Goal: Communication & Community: Answer question/provide support

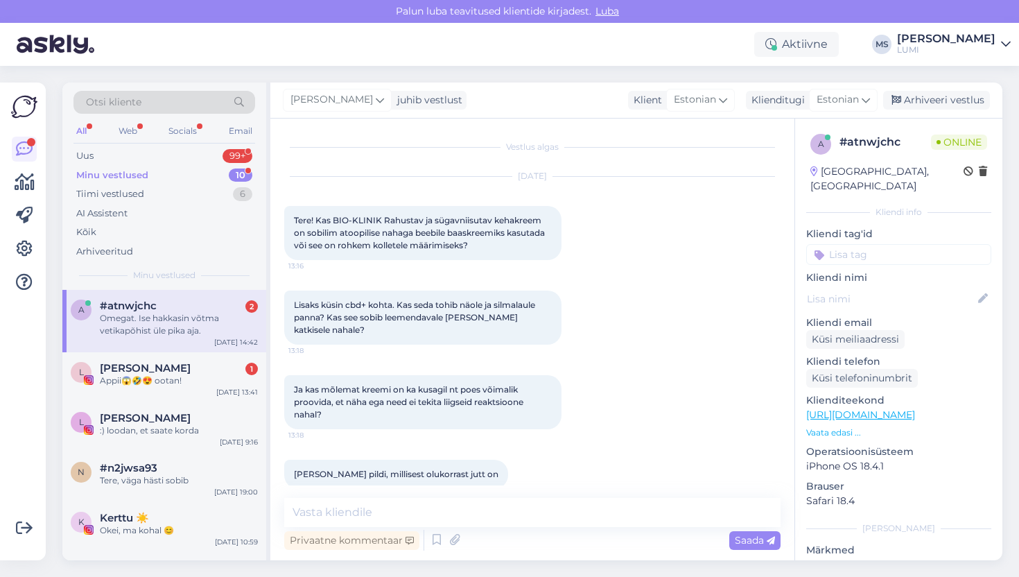
scroll to position [2112, 0]
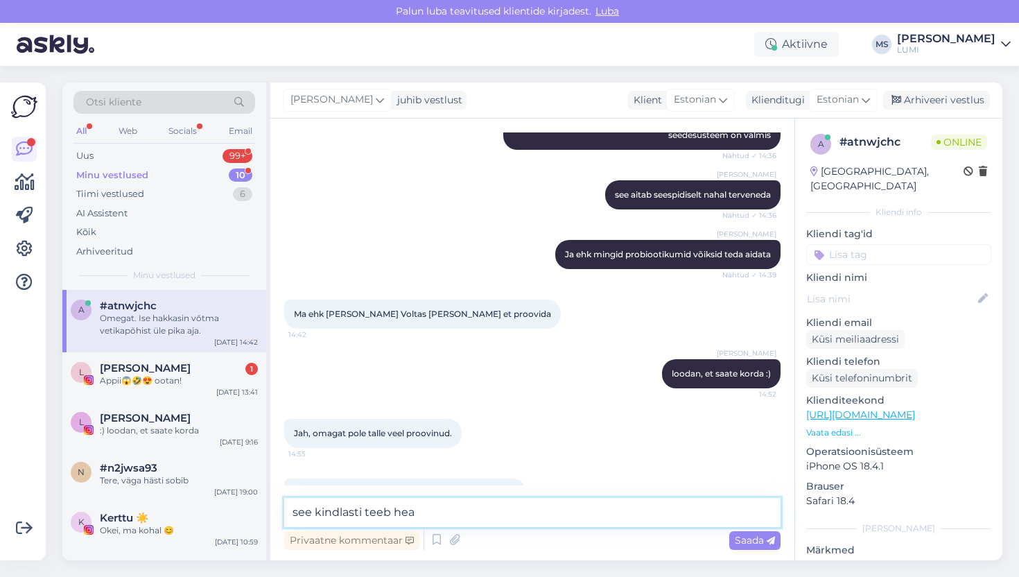
type textarea "see kindlasti teeb head"
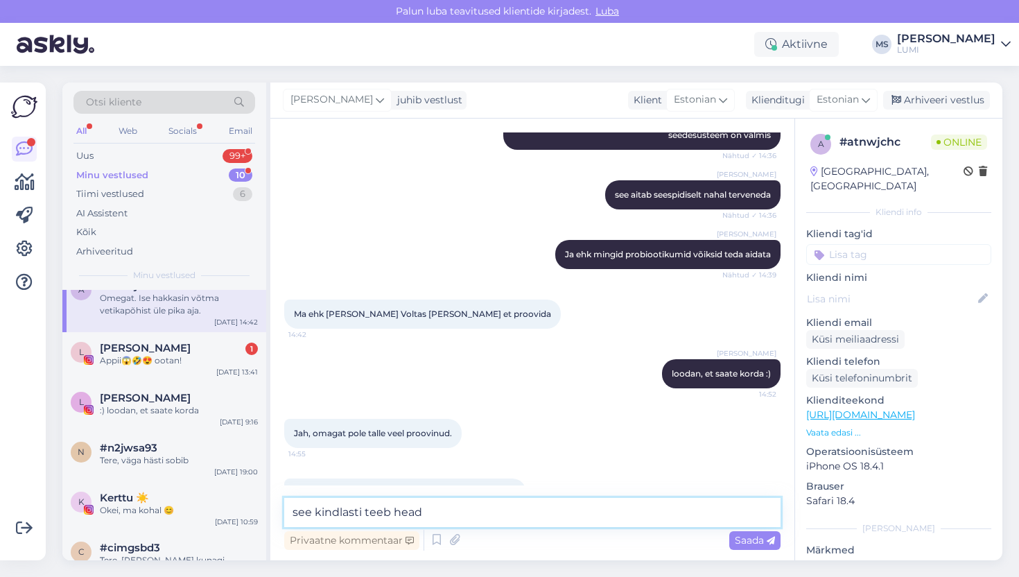
scroll to position [19, 0]
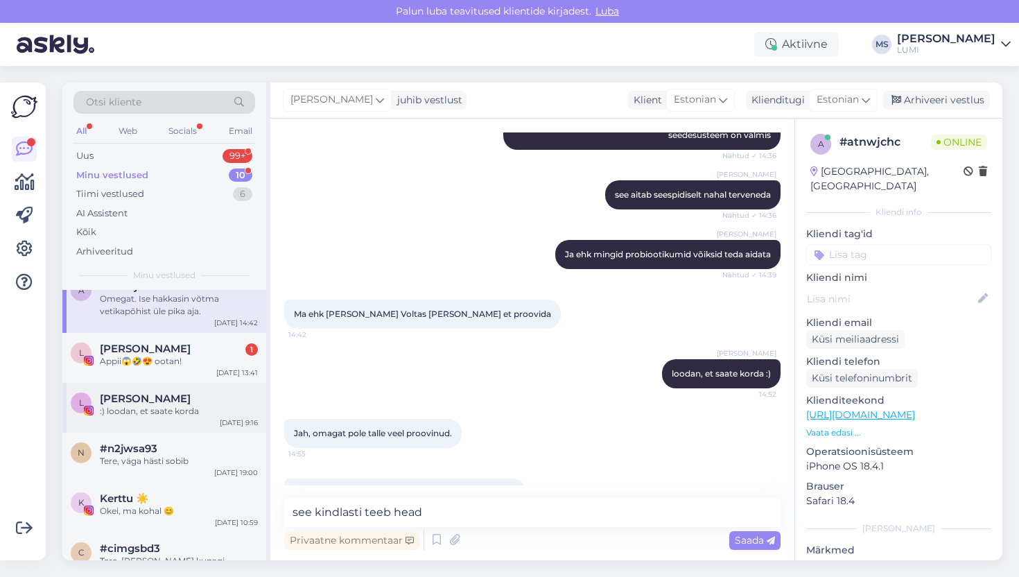
click at [107, 405] on div ":) loodan, et saate korda" at bounding box center [179, 411] width 158 height 12
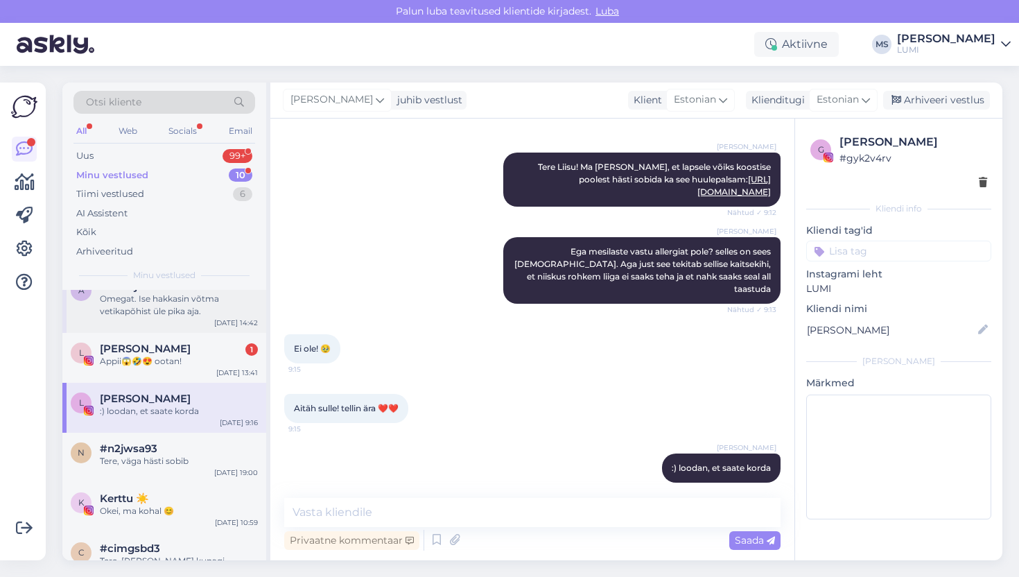
click at [140, 312] on div "Omegat. Ise hakkasin võtma vetikapõhist üle pika aja." at bounding box center [179, 304] width 158 height 25
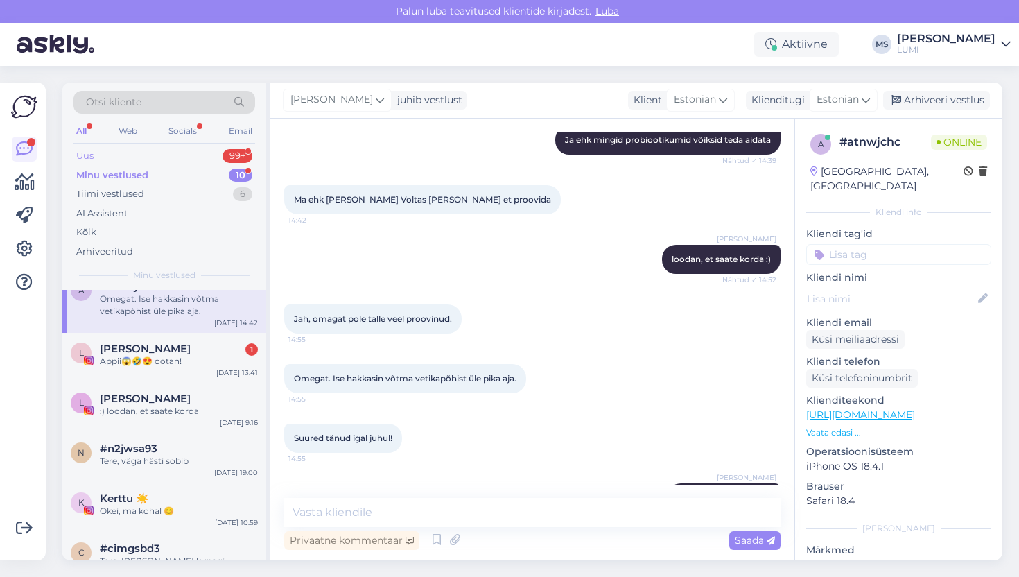
click at [90, 156] on div "Uus" at bounding box center [84, 156] width 17 height 14
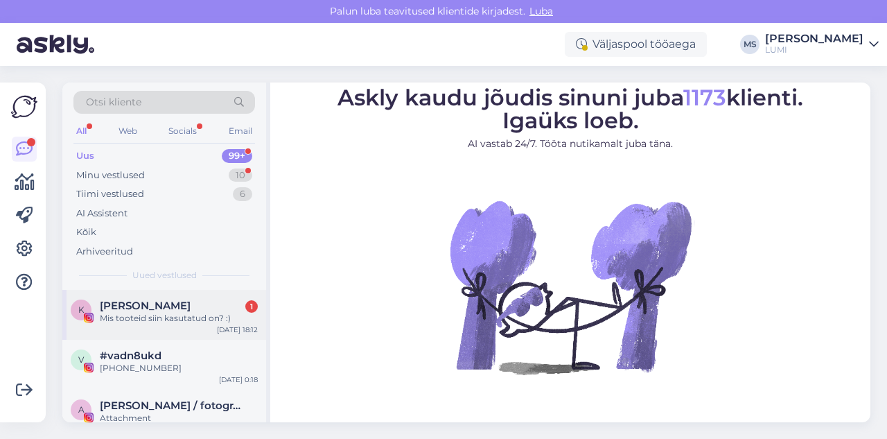
click at [134, 326] on div "K Katrin Rumm 1 Mis tooteid siin kasutatud on? :) Sep 25 18:12" at bounding box center [164, 315] width 204 height 50
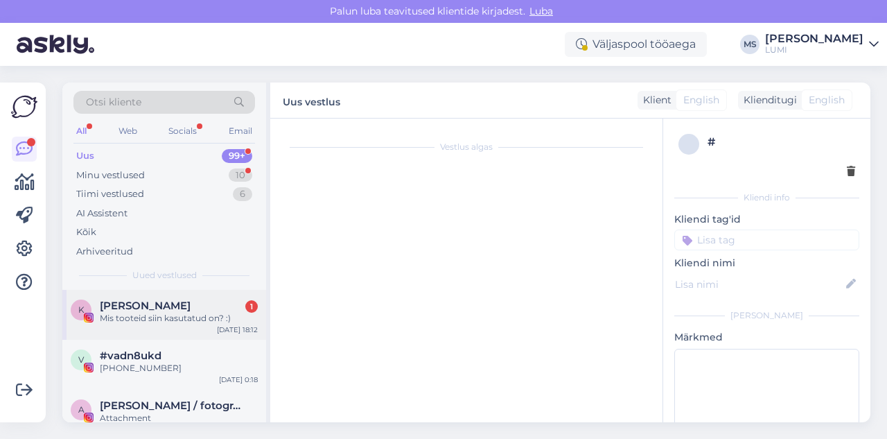
scroll to position [29, 0]
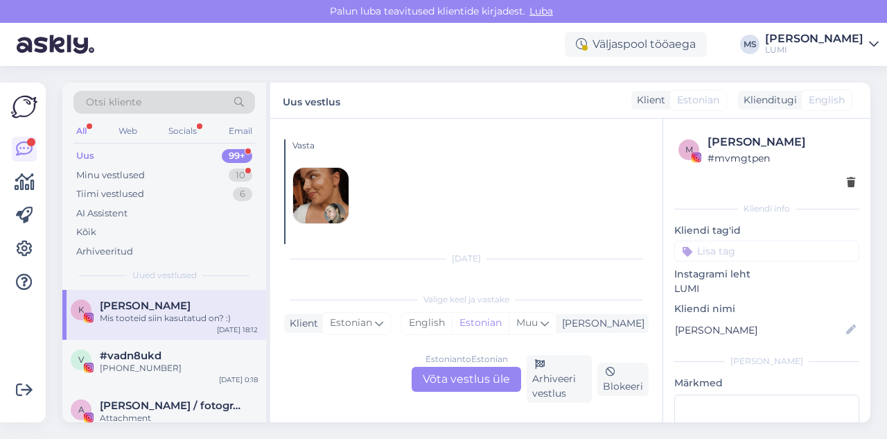
click at [438, 371] on div "Estonian to Estonian Võta vestlus üle" at bounding box center [466, 379] width 109 height 25
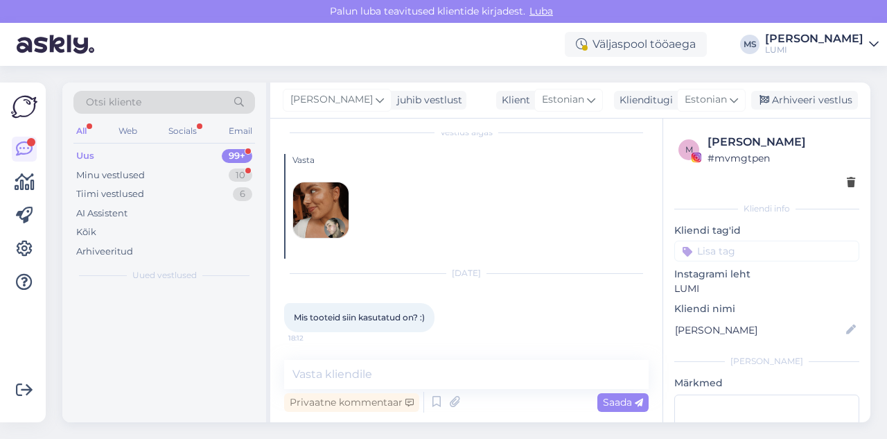
scroll to position [14, 0]
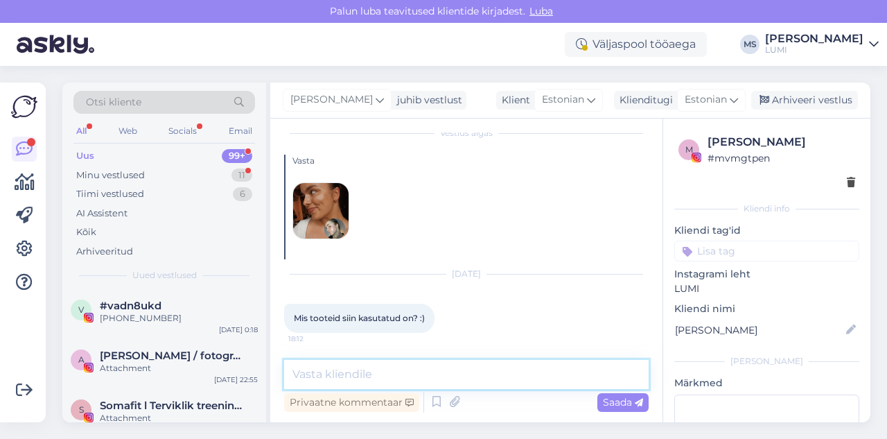
click at [439, 382] on textarea at bounding box center [466, 374] width 365 height 29
